Goal: Check status

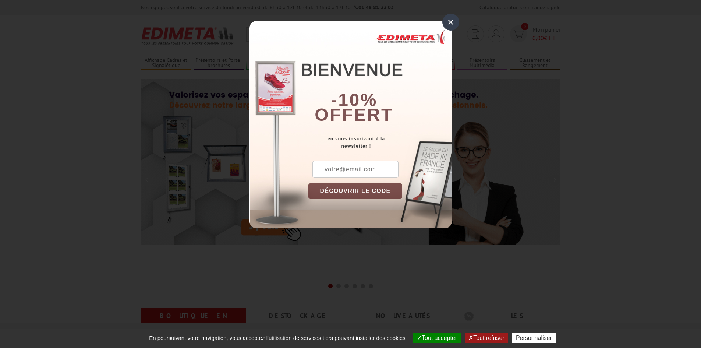
click at [447, 26] on div "×" at bounding box center [450, 22] width 17 height 17
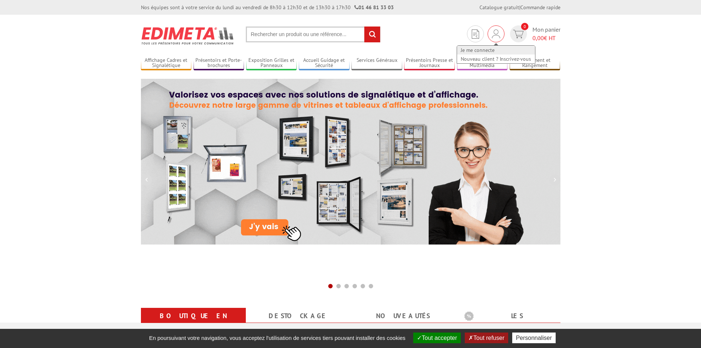
click at [494, 51] on link "Je me connecte" at bounding box center [496, 50] width 78 height 9
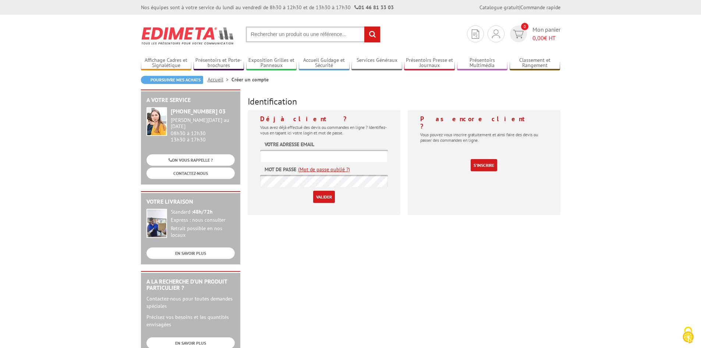
click at [301, 152] on input "text" at bounding box center [324, 156] width 128 height 12
paste input "graphisme@les-enseignistes.fr"
click at [300, 155] on input "text" at bounding box center [324, 156] width 128 height 12
type input "graphisme@les-enseignistes.fr"
click at [330, 193] on input "Valider" at bounding box center [324, 197] width 22 height 12
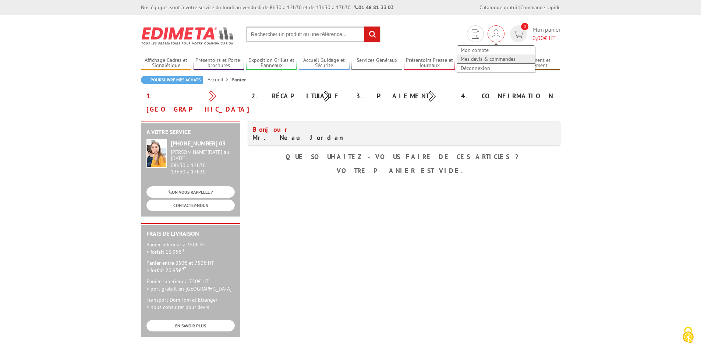
click at [491, 57] on link "Mes devis & commandes" at bounding box center [496, 58] width 78 height 9
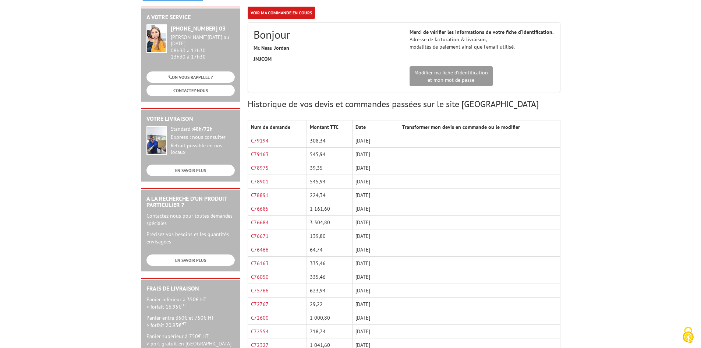
scroll to position [110, 0]
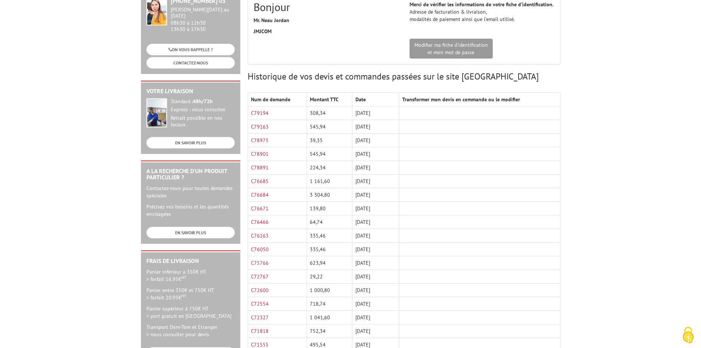
drag, startPoint x: 280, startPoint y: 127, endPoint x: 286, endPoint y: 127, distance: 5.9
click at [280, 127] on td "C79163" at bounding box center [277, 127] width 59 height 14
click at [264, 126] on link "C79163" at bounding box center [260, 126] width 18 height 7
